Goal: Information Seeking & Learning: Learn about a topic

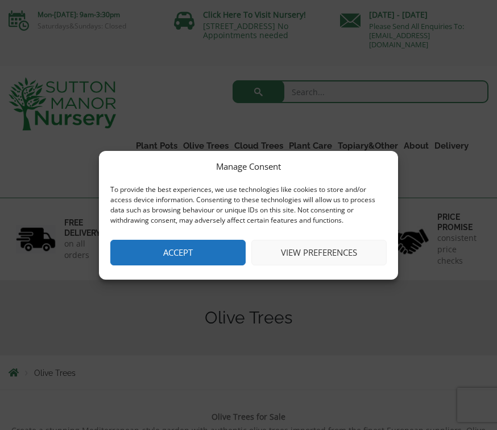
click at [183, 246] on button "Accept" at bounding box center [177, 253] width 135 height 26
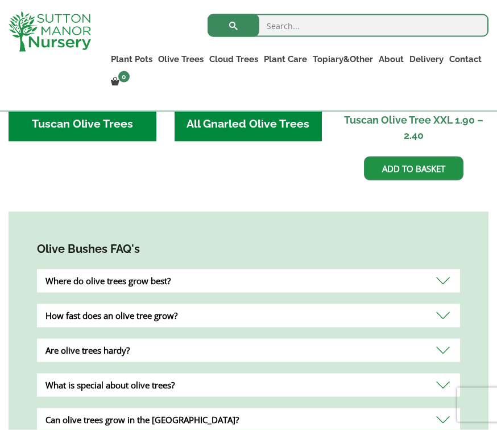
scroll to position [619, 0]
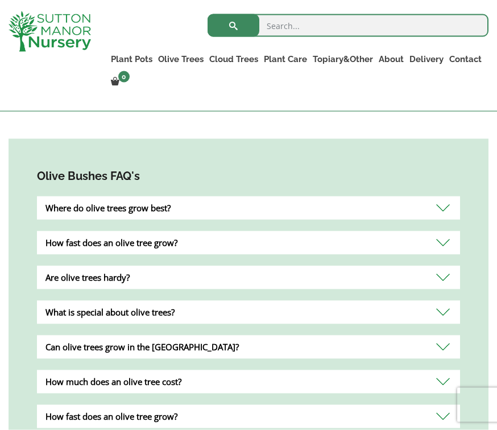
click at [442, 278] on div "Are olive trees hardy?" at bounding box center [248, 277] width 423 height 23
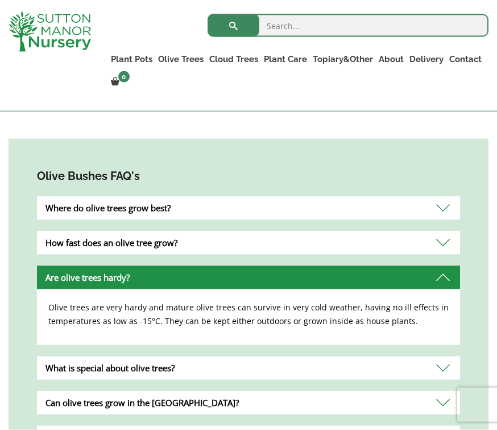
scroll to position [691, 0]
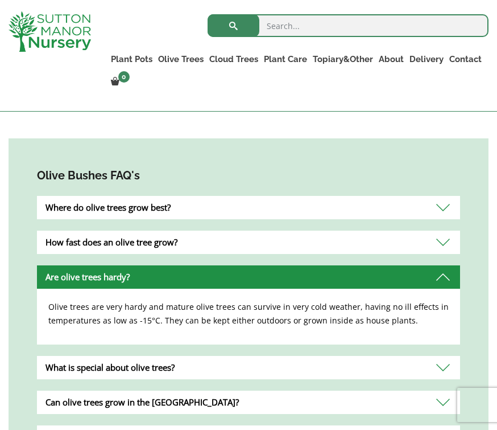
click at [443, 367] on div "What is special about olive trees?" at bounding box center [248, 367] width 423 height 23
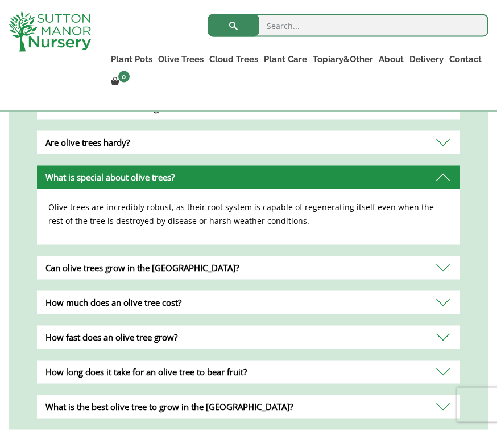
scroll to position [828, 0]
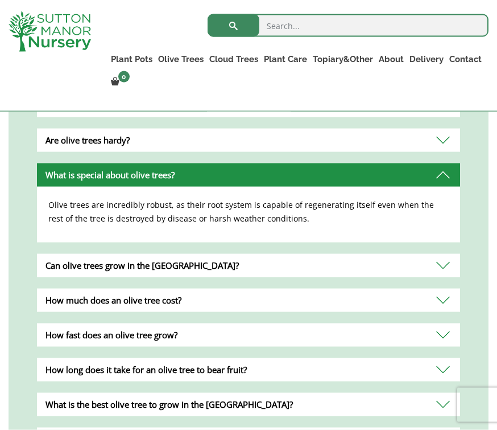
click at [441, 330] on div "How fast does an olive tree grow?" at bounding box center [248, 334] width 423 height 23
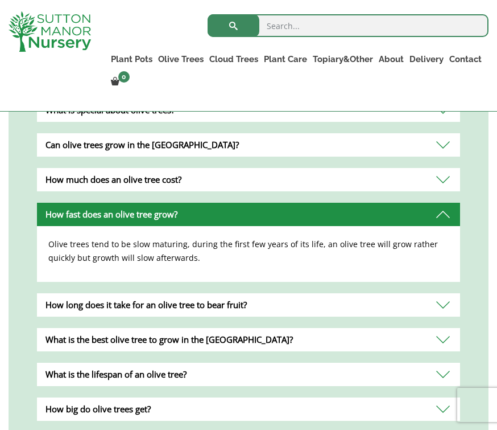
scroll to position [902, 0]
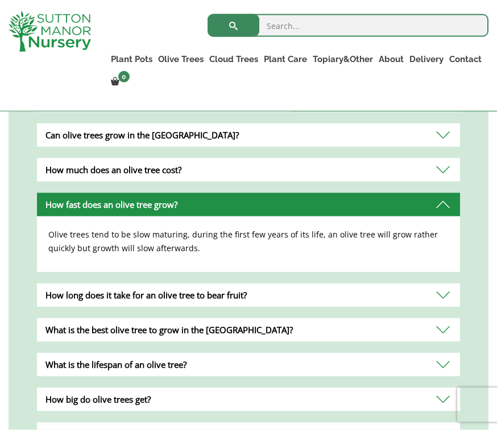
click at [441, 365] on div "What is the lifespan of an olive tree?" at bounding box center [248, 364] width 423 height 23
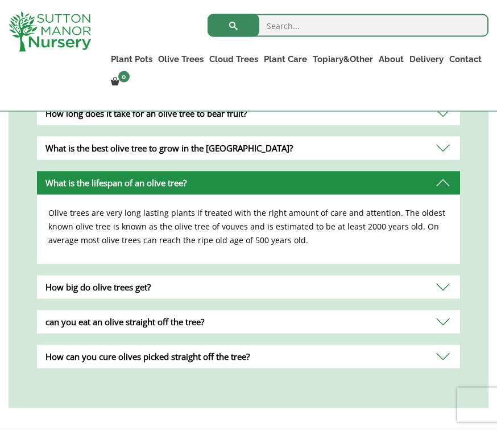
scroll to position [1030, 0]
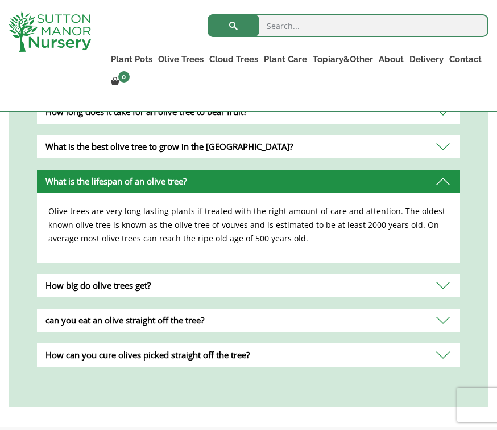
click at [438, 320] on div "can you eat an olive straight off the tree?" at bounding box center [248, 319] width 423 height 23
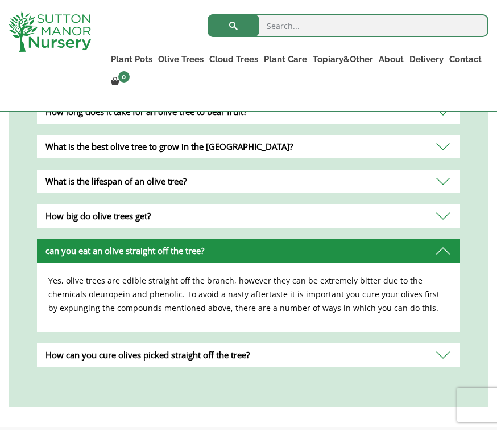
click at [438, 359] on div "How can you cure olives picked straight off the tree?" at bounding box center [248, 354] width 423 height 23
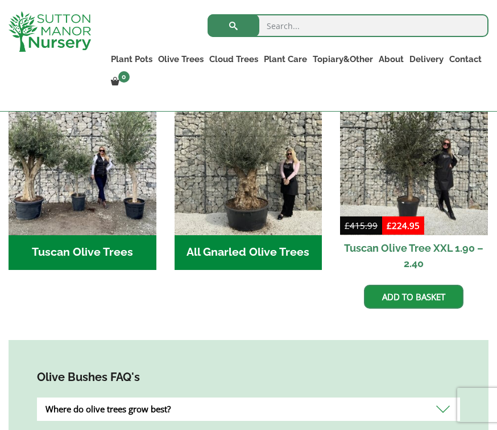
scroll to position [489, 0]
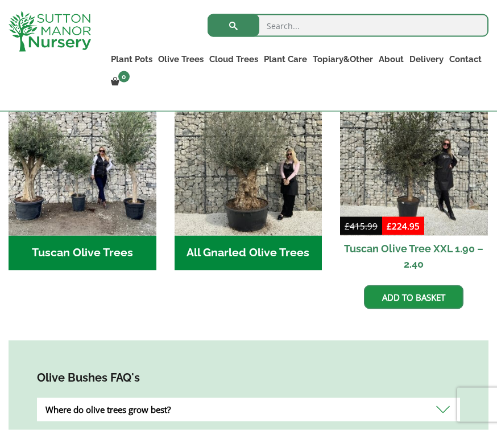
click at [94, 253] on h2 "Tuscan Olive Trees (2)" at bounding box center [83, 253] width 148 height 35
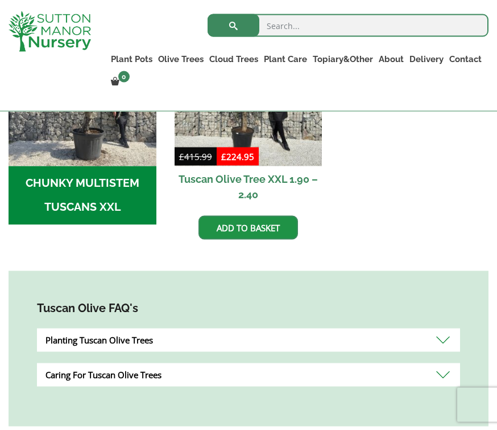
scroll to position [505, 0]
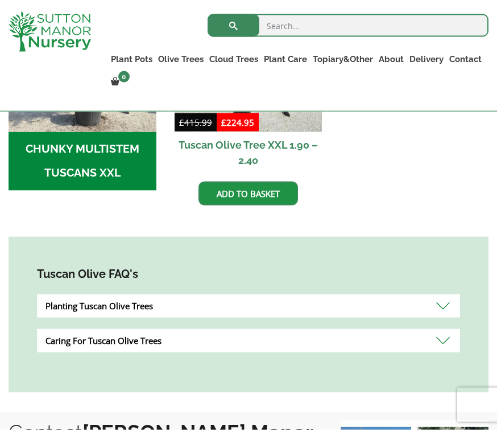
click at [440, 305] on div "Planting Tuscan Olive Trees" at bounding box center [248, 305] width 423 height 23
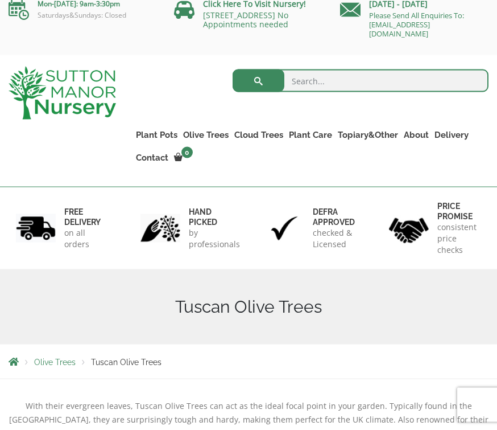
scroll to position [0, 0]
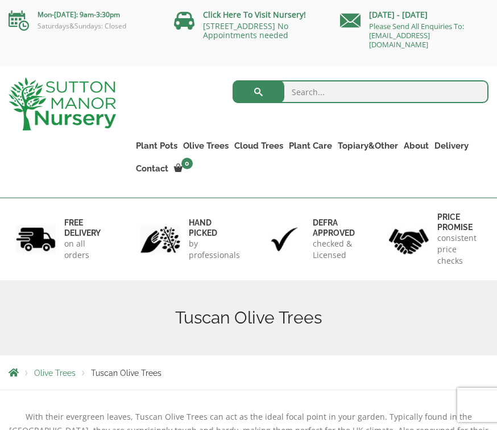
click at [207, 147] on link "Olive Trees" at bounding box center [205, 146] width 51 height 16
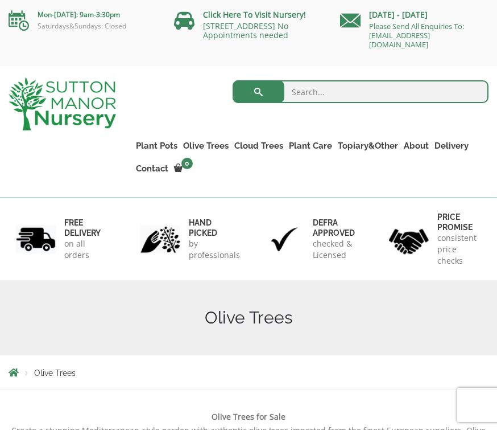
click at [0, 0] on link "Gnarled Olive Trees (Bella Range)" at bounding box center [0, 0] width 0 height 0
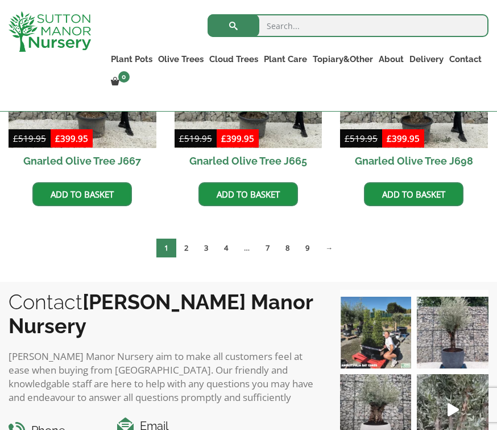
scroll to position [890, 0]
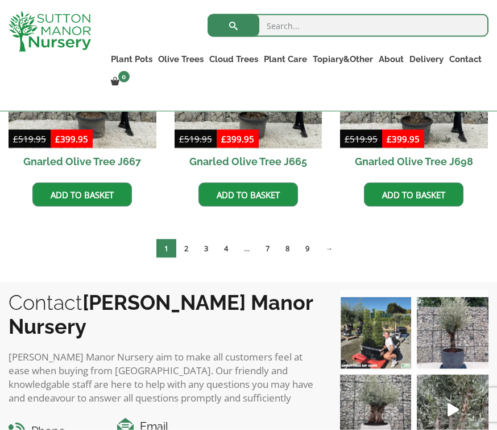
click at [304, 252] on link "9" at bounding box center [308, 248] width 20 height 19
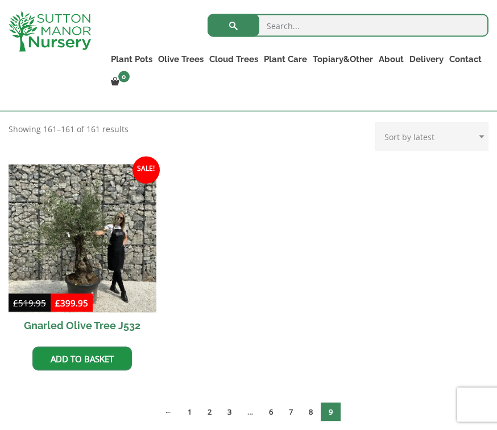
scroll to position [267, 0]
click at [270, 411] on link "6" at bounding box center [271, 411] width 20 height 19
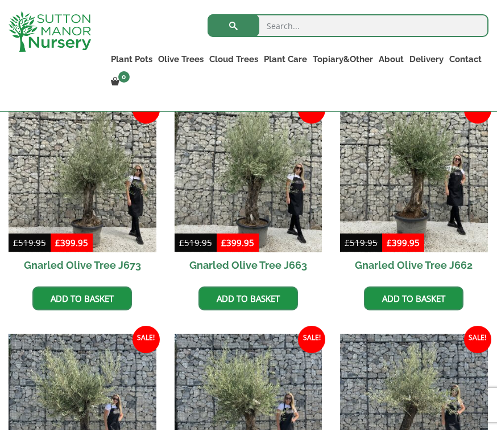
scroll to position [325, 0]
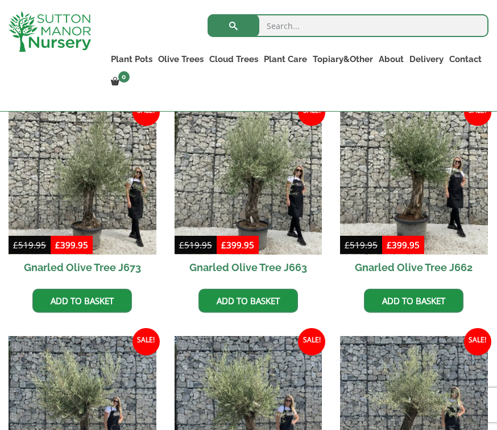
click at [0, 0] on link "Plateau Olive Trees (Mesa Range)" at bounding box center [0, 0] width 0 height 0
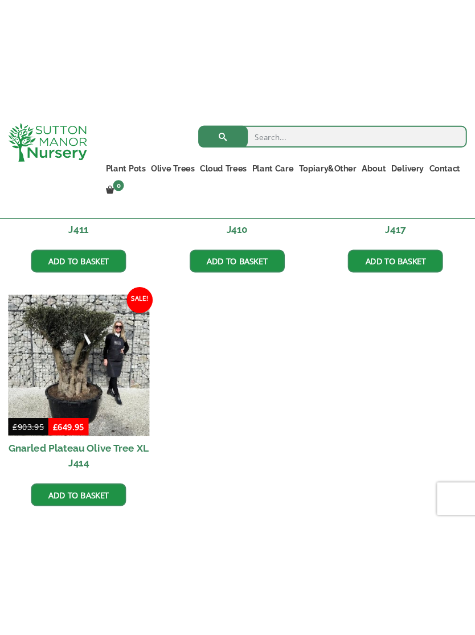
scroll to position [610, 0]
